Goal: Check status

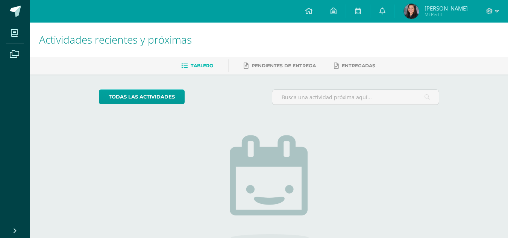
click at [410, 11] on img at bounding box center [411, 11] width 15 height 15
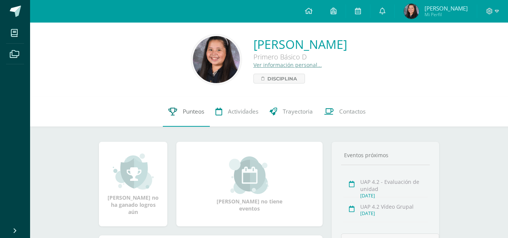
click at [192, 113] on span "Punteos" at bounding box center [193, 112] width 21 height 8
